Goal: Task Accomplishment & Management: Manage account settings

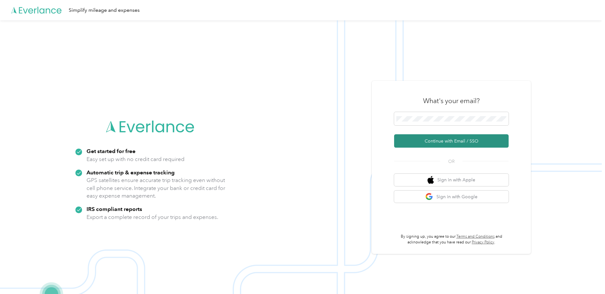
click at [427, 140] on button "Continue with Email / SSO" at bounding box center [451, 140] width 115 height 13
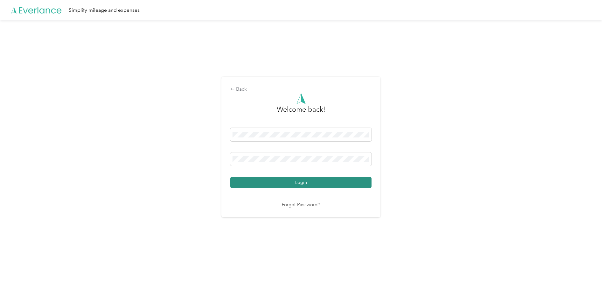
click at [291, 186] on button "Login" at bounding box center [300, 182] width 141 height 11
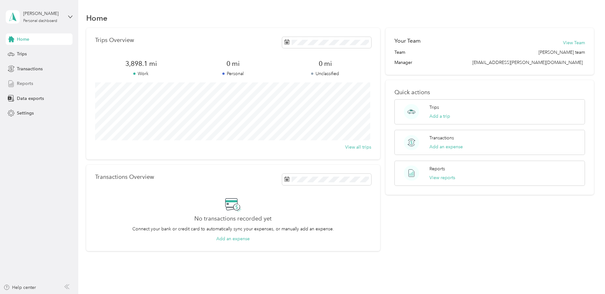
click at [23, 83] on span "Reports" at bounding box center [25, 83] width 16 height 7
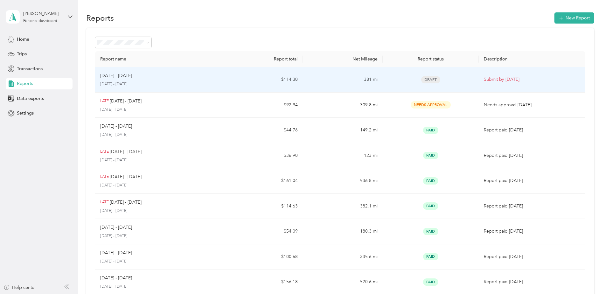
click at [139, 81] on div "[DATE] - [DATE] [DATE] - [DATE]" at bounding box center [159, 79] width 118 height 15
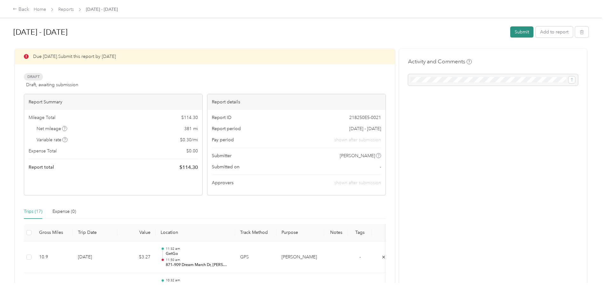
click at [520, 35] on button "Submit" at bounding box center [521, 31] width 23 height 11
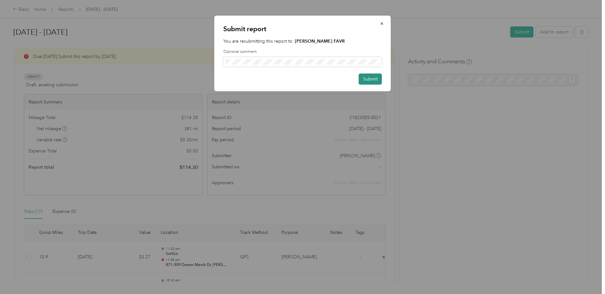
click at [375, 77] on button "Submit" at bounding box center [370, 79] width 23 height 11
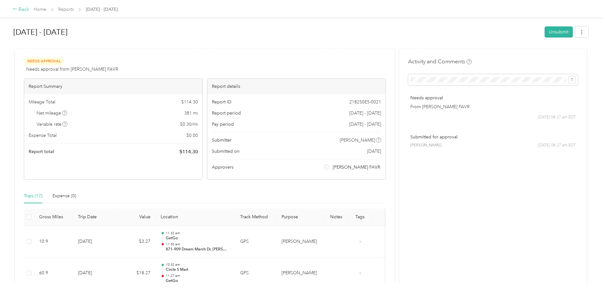
click at [26, 11] on div "Back" at bounding box center [21, 10] width 17 height 8
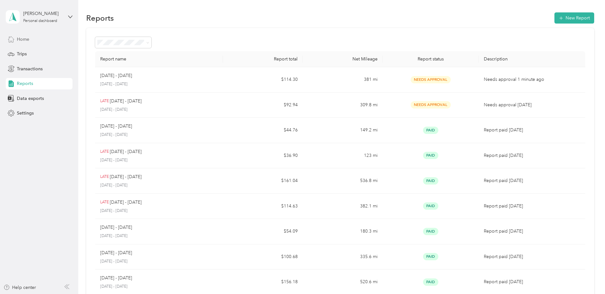
click at [40, 37] on div "Home" at bounding box center [39, 38] width 67 height 11
